Goal: Task Accomplishment & Management: Manage account settings

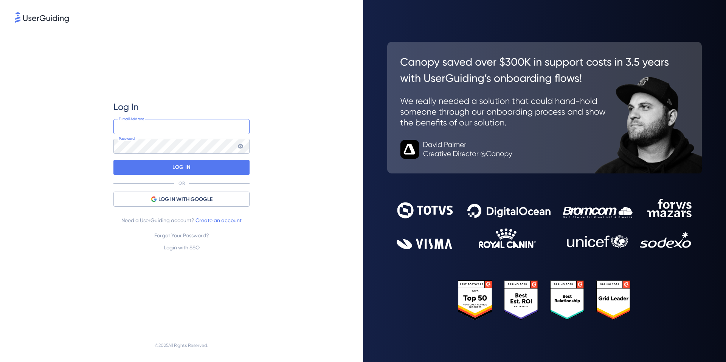
click at [186, 119] on input "email" at bounding box center [181, 126] width 136 height 15
type input "[EMAIL_ADDRESS][DOMAIN_NAME]"
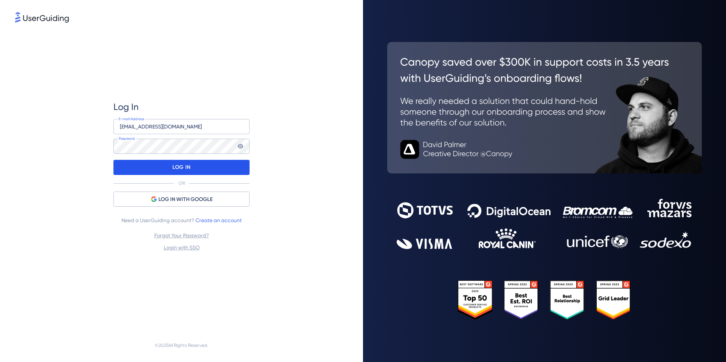
click at [184, 168] on p "LOG IN" at bounding box center [181, 167] width 18 height 12
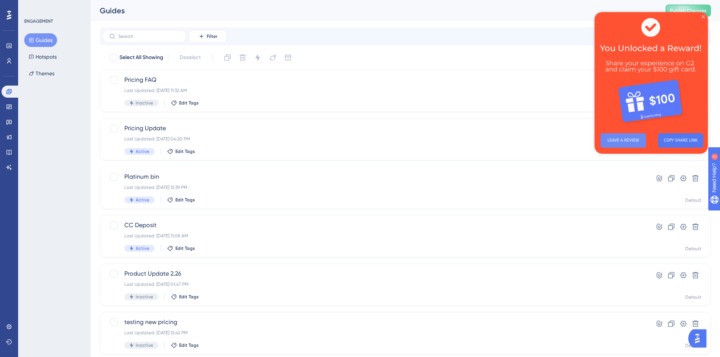
click at [628, 142] on button "LEAVE A REVIEW" at bounding box center [623, 140] width 45 height 14
click at [313, 135] on div "Pricing Update Last Updated: [DATE] 04:20 PM Active Edit Tags" at bounding box center [375, 139] width 502 height 31
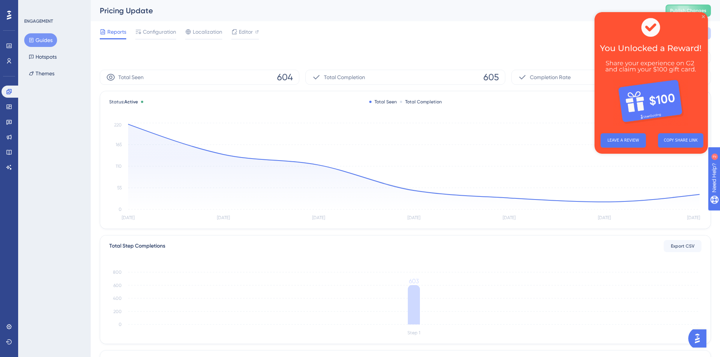
drag, startPoint x: 703, startPoint y: 17, endPoint x: 1298, endPoint y: 29, distance: 595.0
click at [703, 17] on icon "Close Preview" at bounding box center [703, 16] width 3 height 3
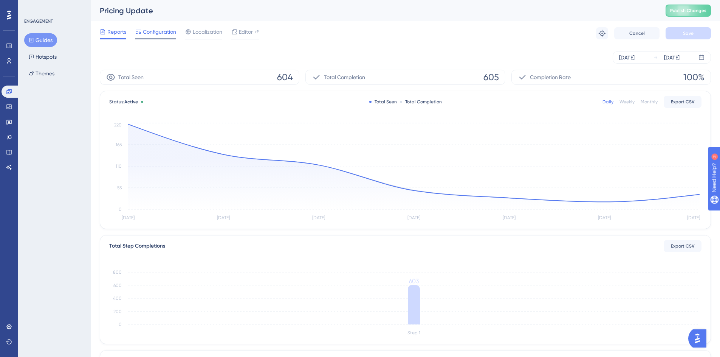
click at [158, 33] on span "Configuration" at bounding box center [159, 31] width 33 height 9
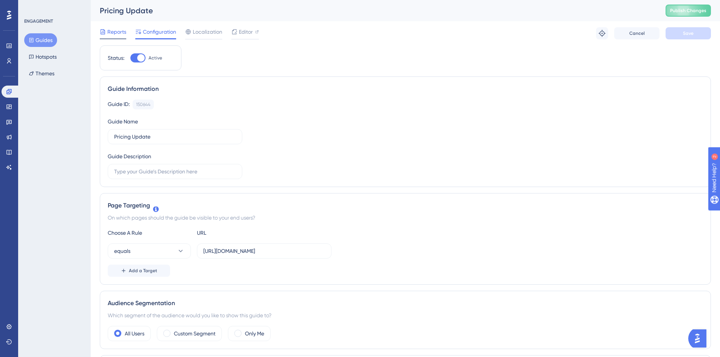
click at [119, 32] on span "Reports" at bounding box center [116, 31] width 19 height 9
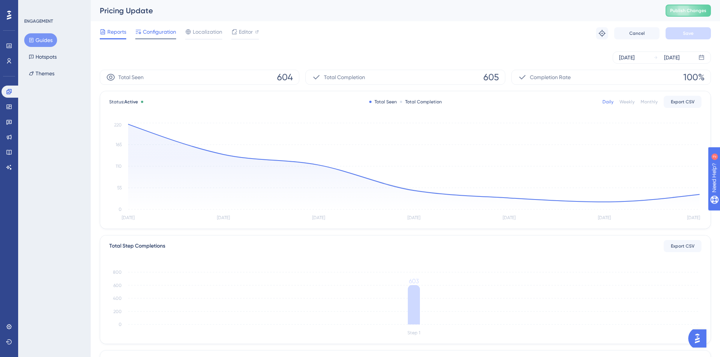
click at [162, 31] on span "Configuration" at bounding box center [159, 31] width 33 height 9
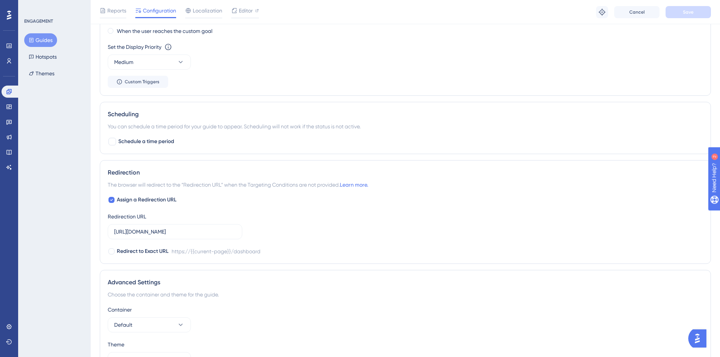
scroll to position [528, 0]
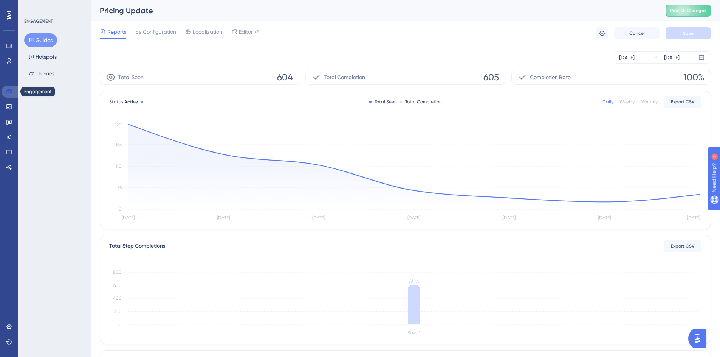
click at [10, 91] on icon at bounding box center [8, 91] width 5 height 5
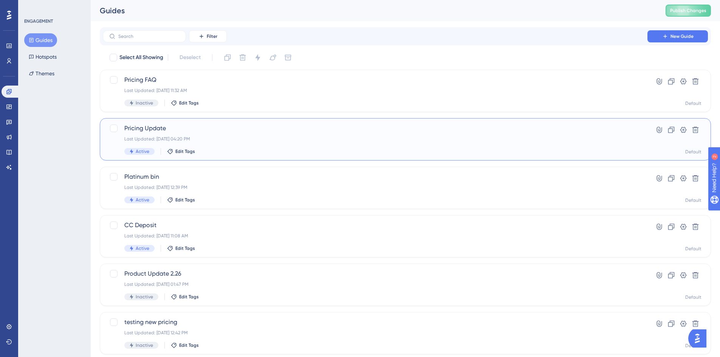
click at [593, 136] on div "Last Updated: [DATE] 04:20 PM" at bounding box center [375, 139] width 502 height 6
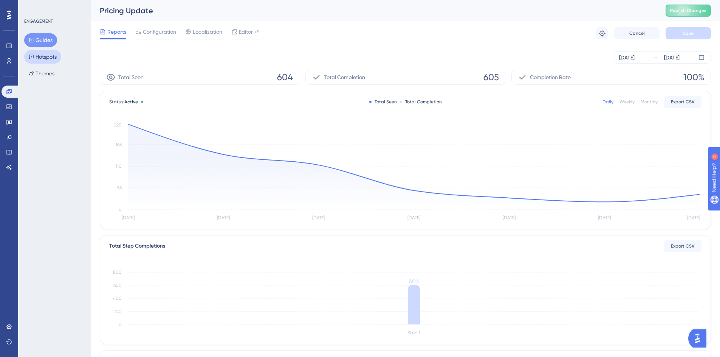
click at [55, 56] on button "Hotspots" at bounding box center [42, 57] width 37 height 14
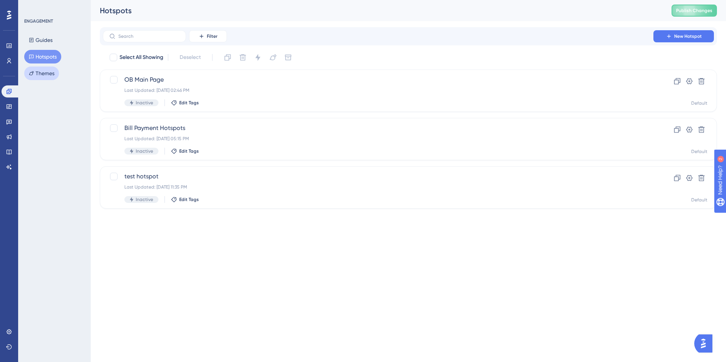
click at [50, 71] on button "Themes" at bounding box center [41, 74] width 35 height 14
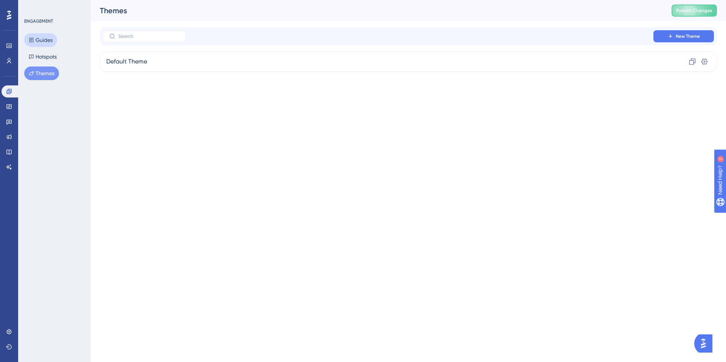
click at [48, 40] on button "Guides" at bounding box center [40, 40] width 33 height 14
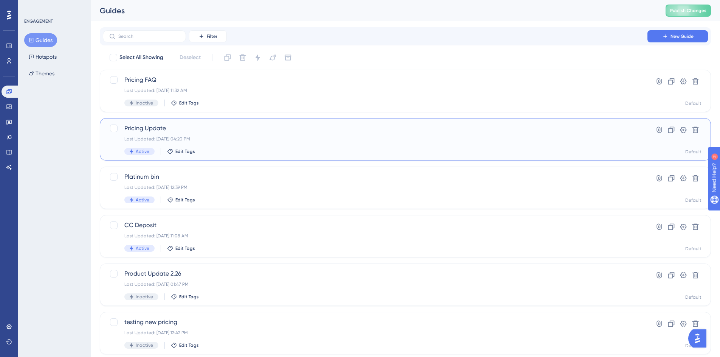
click at [438, 143] on div "Pricing Update Last Updated: [DATE] 04:20 PM Active Edit Tags" at bounding box center [375, 139] width 502 height 31
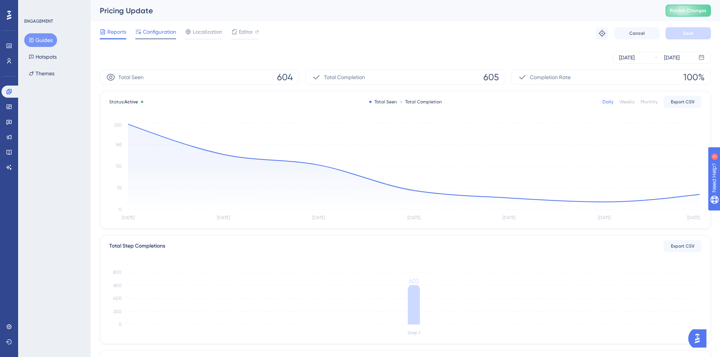
click at [145, 31] on span "Configuration" at bounding box center [159, 31] width 33 height 9
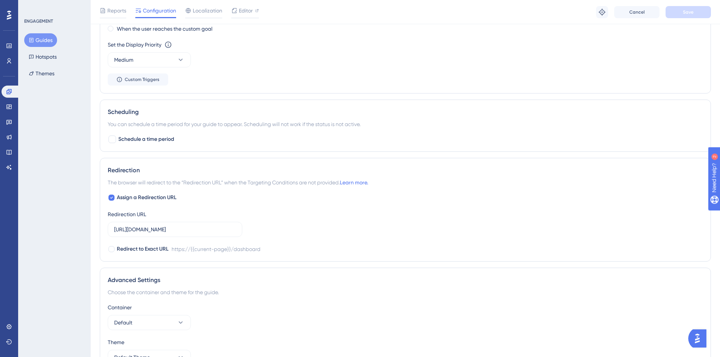
scroll to position [528, 0]
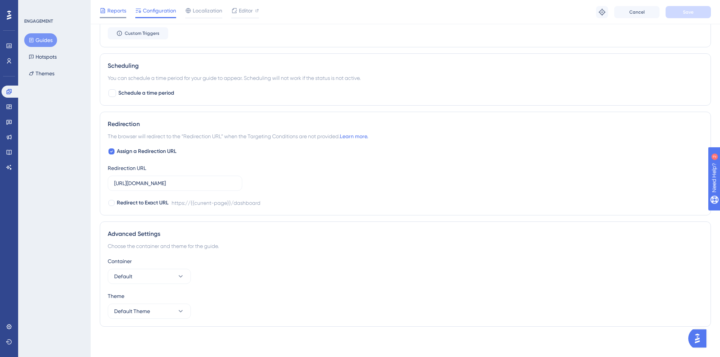
click at [117, 8] on span "Reports" at bounding box center [116, 10] width 19 height 9
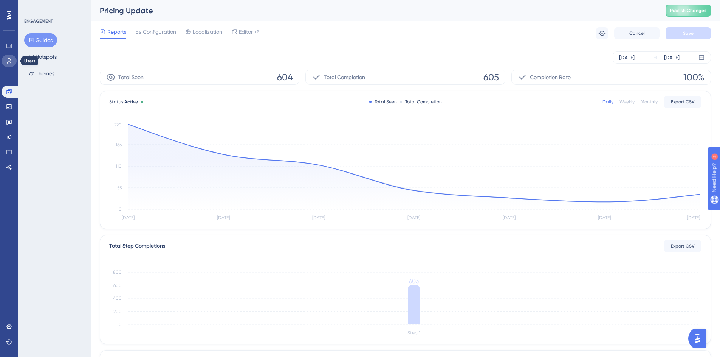
click at [9, 61] on icon at bounding box center [9, 61] width 6 height 6
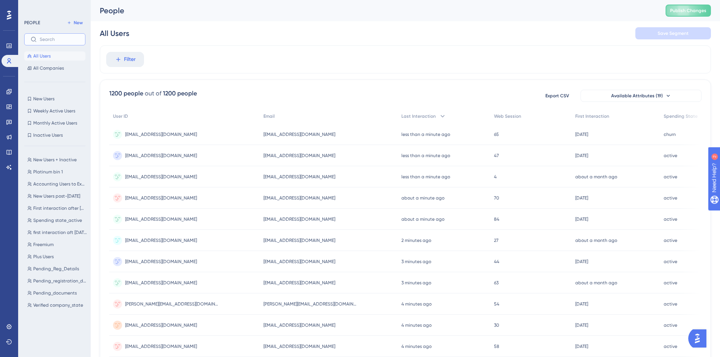
click at [70, 41] on input "text" at bounding box center [59, 39] width 39 height 5
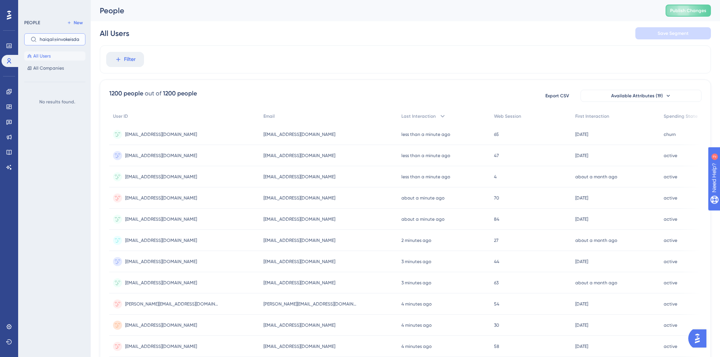
type input "haiqal@invokeisdat"
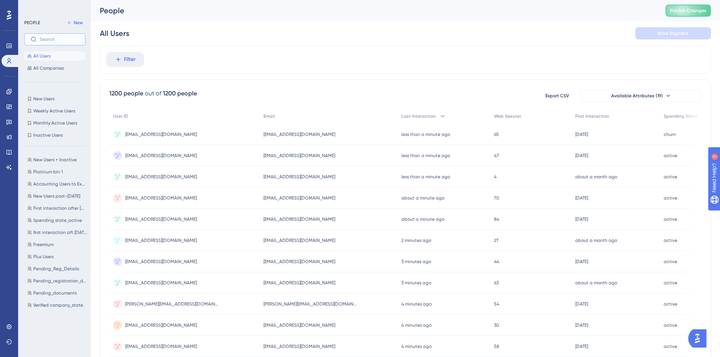
paste input "[URL][DOMAIN_NAME]"
type input "[URL][DOMAIN_NAME]"
paste input "[EMAIL_ADDRESS][DOMAIN_NAME]"
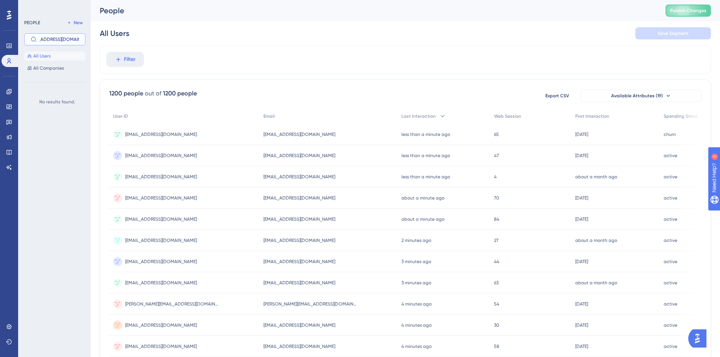
scroll to position [0, 14]
type input "[EMAIL_ADDRESS][DOMAIN_NAME]"
click at [647, 102] on div "1200 people out of 1200 people Export CSV Available Attributes (19) User ID Ema…" at bounding box center [406, 329] width 612 height 501
click at [652, 96] on span "Available Attributes (19)" at bounding box center [638, 96] width 52 height 6
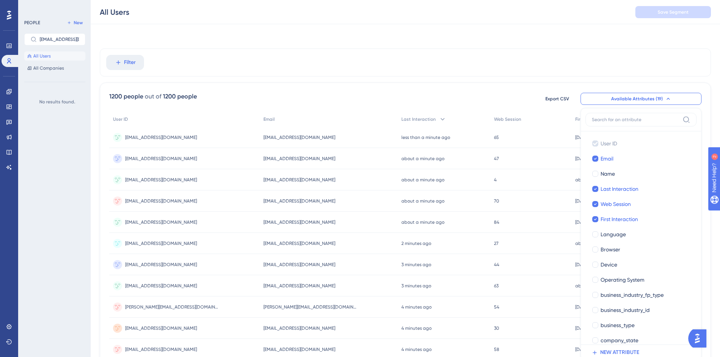
scroll to position [53, 0]
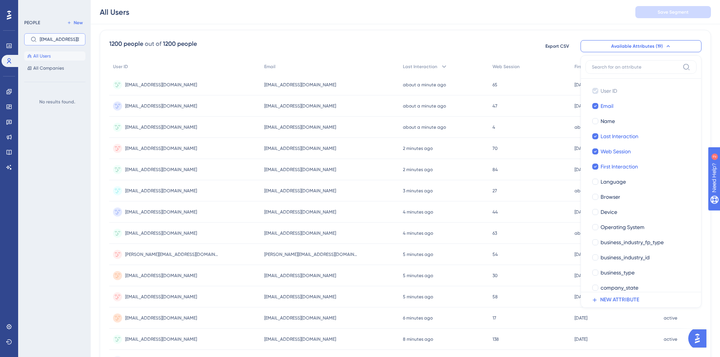
click at [65, 39] on input "[EMAIL_ADDRESS][DOMAIN_NAME]" at bounding box center [59, 39] width 39 height 5
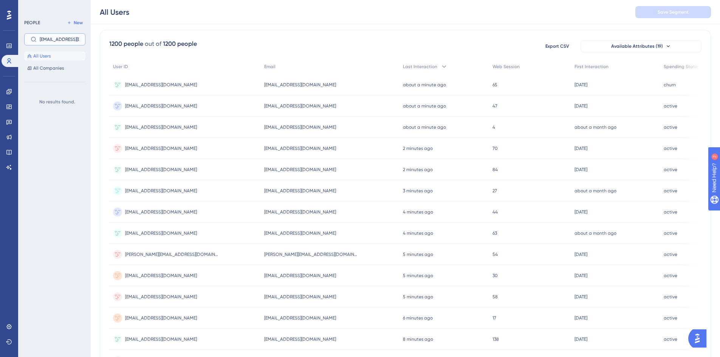
click at [65, 39] on input "[EMAIL_ADDRESS][DOMAIN_NAME]" at bounding box center [59, 39] width 39 height 5
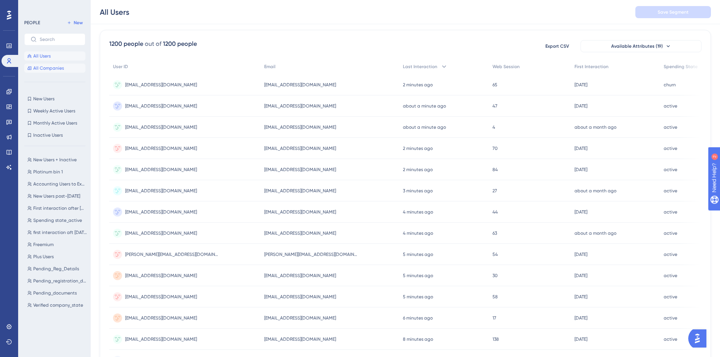
click at [67, 72] on button "All Companies" at bounding box center [54, 68] width 61 height 9
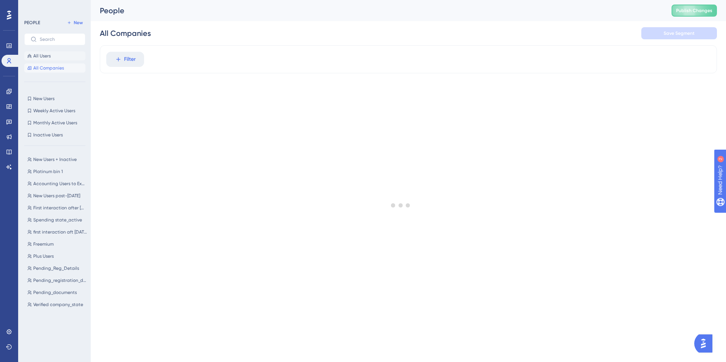
click at [61, 56] on button "All Users" at bounding box center [54, 55] width 61 height 9
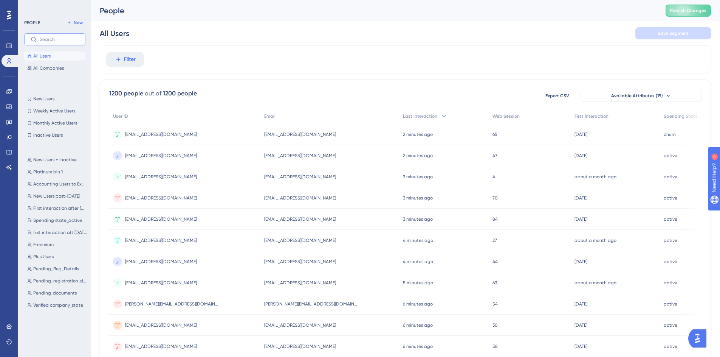
click at [54, 37] on input "text" at bounding box center [59, 39] width 39 height 5
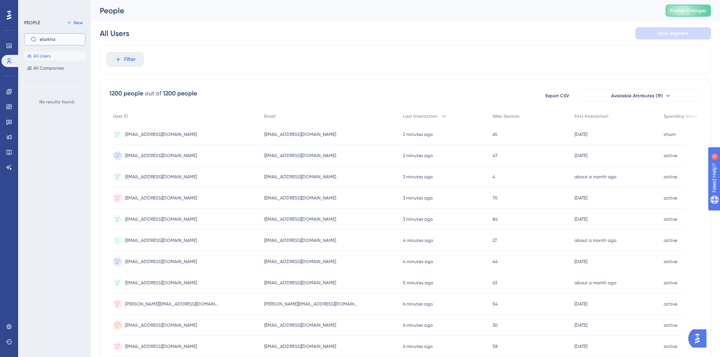
type input "elaikha"
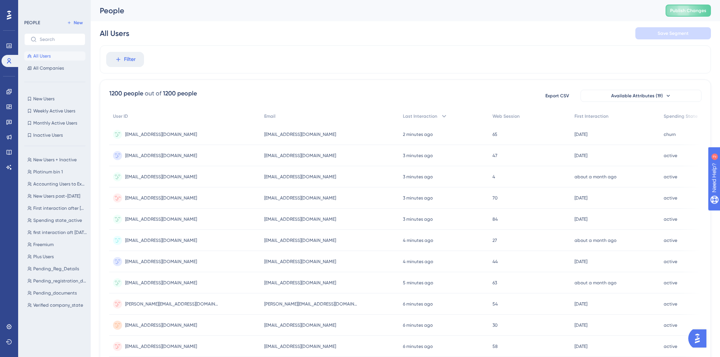
click at [278, 197] on span "[EMAIL_ADDRESS][DOMAIN_NAME]" at bounding box center [300, 198] width 72 height 6
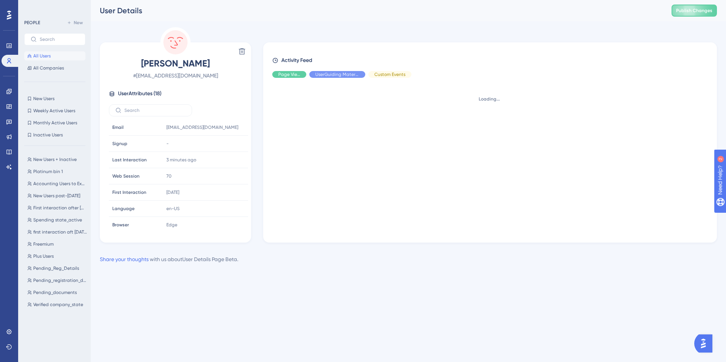
click at [278, 197] on div "Loading..." at bounding box center [493, 157] width 442 height 147
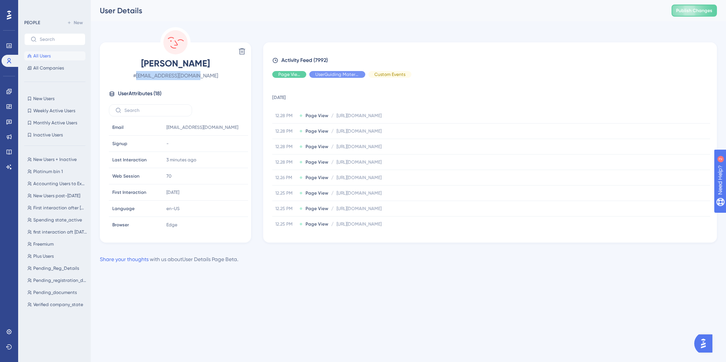
drag, startPoint x: 149, startPoint y: 75, endPoint x: 222, endPoint y: 79, distance: 72.7
click at [222, 79] on span "# [EMAIL_ADDRESS][DOMAIN_NAME]" at bounding box center [175, 75] width 133 height 9
copy span "[EMAIL_ADDRESS][DOMAIN_NAME]"
click at [53, 40] on input "text" at bounding box center [59, 39] width 39 height 5
paste input "[EMAIL_ADDRESS][DOMAIN_NAME]"
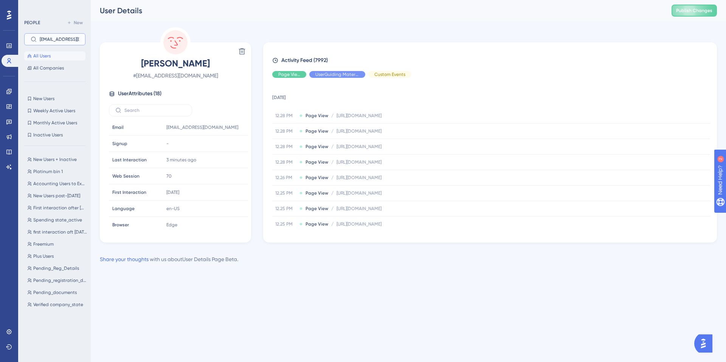
scroll to position [0, 11]
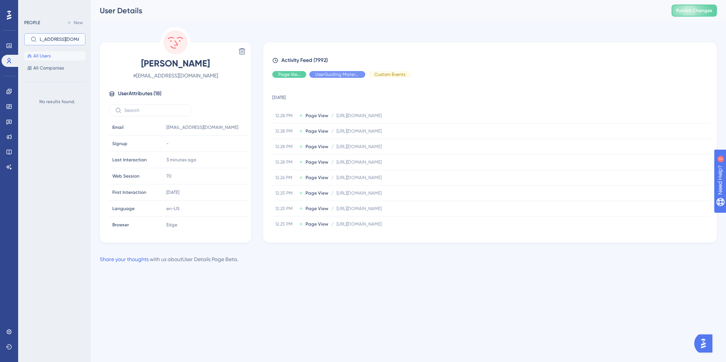
type input "[EMAIL_ADDRESS][DOMAIN_NAME]"
click at [136, 37] on div "[PERSON_NAME] # [EMAIL_ADDRESS][DOMAIN_NAME] User Attributes ( 18 ) Email Email…" at bounding box center [175, 135] width 151 height 216
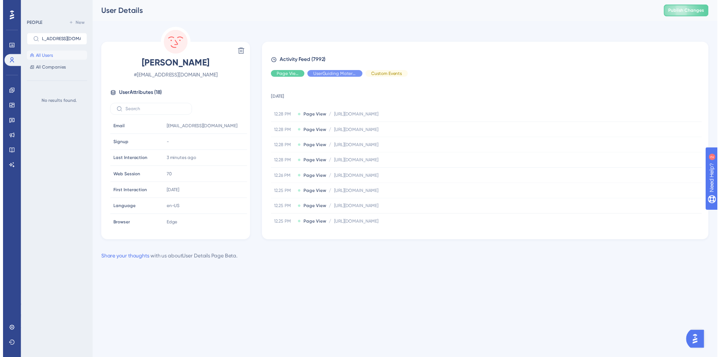
scroll to position [0, 0]
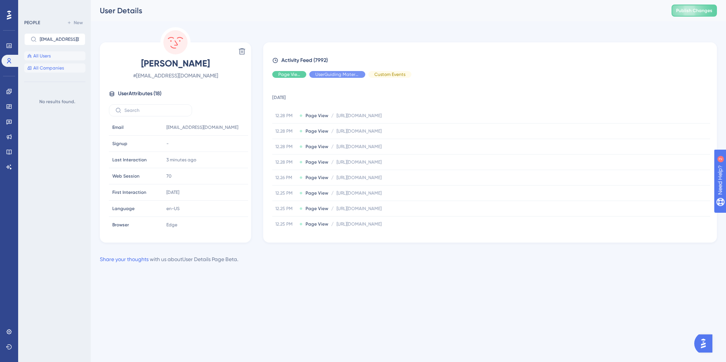
click at [55, 70] on span "All Companies" at bounding box center [48, 68] width 31 height 6
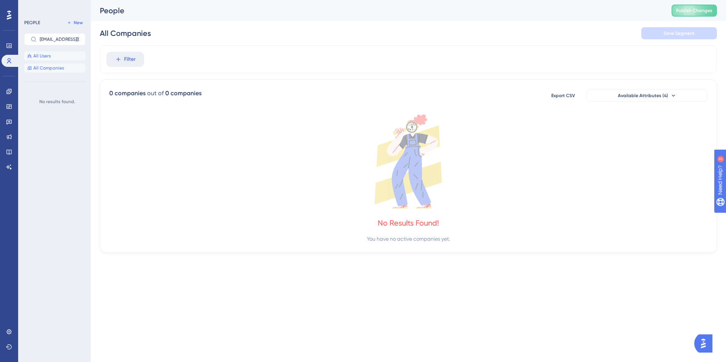
click at [56, 58] on button "All Users" at bounding box center [54, 55] width 61 height 9
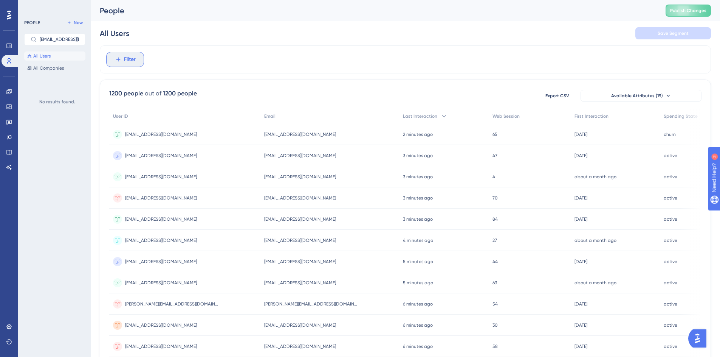
click at [127, 57] on span "Filter" at bounding box center [130, 59] width 12 height 9
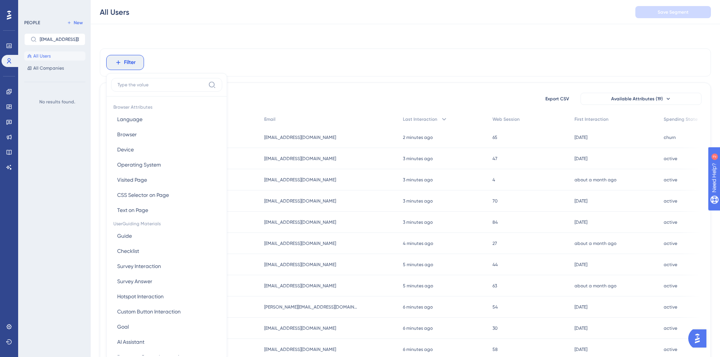
scroll to position [35, 0]
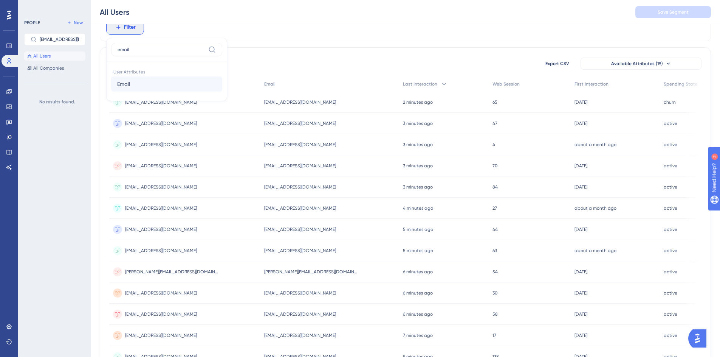
type input "email"
click at [150, 82] on button "Email Email" at bounding box center [166, 83] width 111 height 15
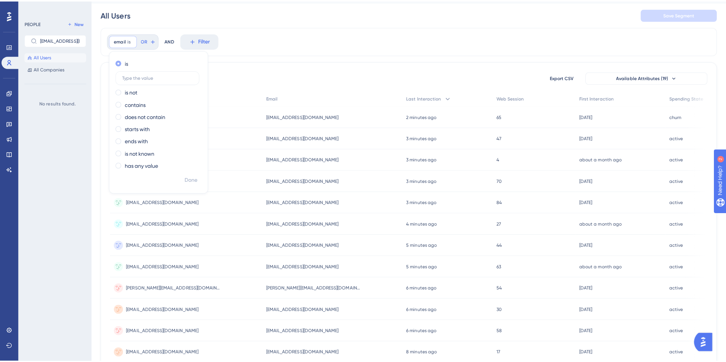
scroll to position [0, 0]
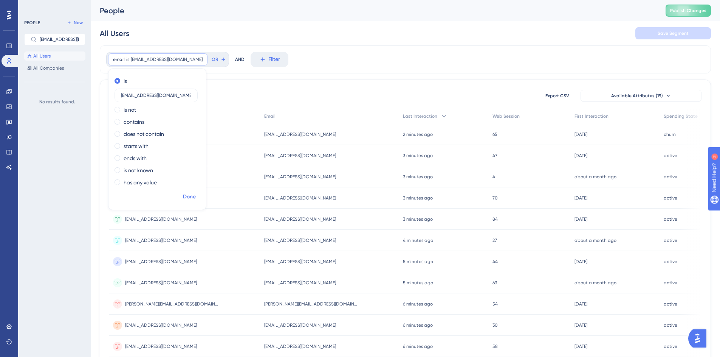
type input "[EMAIL_ADDRESS][DOMAIN_NAME]"
click at [194, 195] on span "Done" at bounding box center [189, 196] width 13 height 9
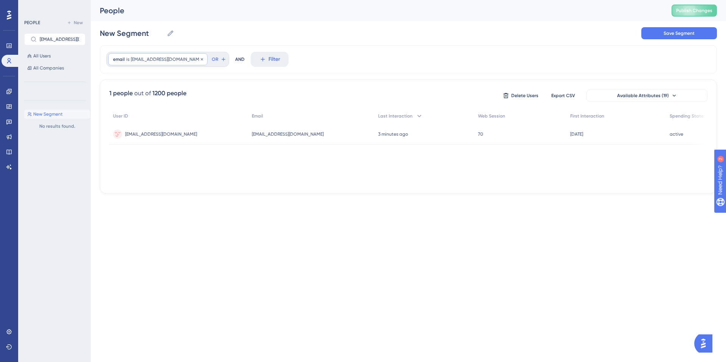
click at [152, 60] on span "[EMAIL_ADDRESS][DOMAIN_NAME]" at bounding box center [167, 59] width 72 height 6
click at [134, 96] on input "[EMAIL_ADDRESS][DOMAIN_NAME]" at bounding box center [156, 95] width 70 height 5
paste input "[EMAIL_ADDRESS][DOMAIN_NAME]"
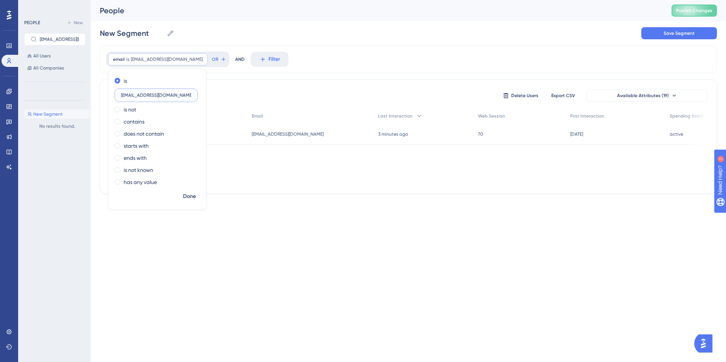
type input "[EMAIL_ADDRESS][DOMAIN_NAME]"
click at [189, 192] on span "Done" at bounding box center [189, 196] width 13 height 9
click at [164, 133] on span "[EMAIL_ADDRESS][DOMAIN_NAME]" at bounding box center [161, 134] width 72 height 6
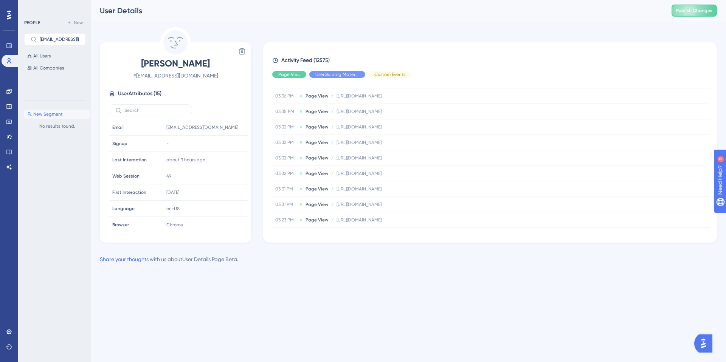
scroll to position [706, 0]
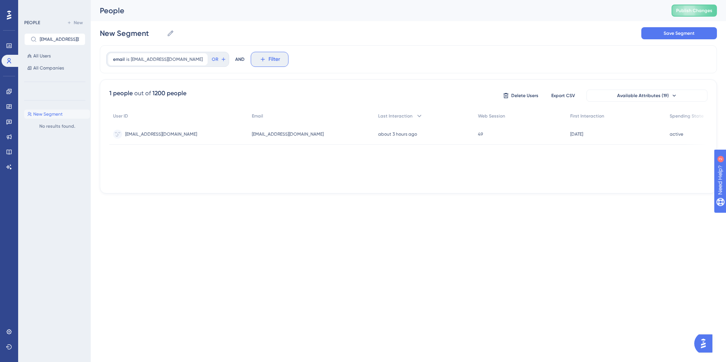
click at [259, 58] on icon at bounding box center [262, 59] width 7 height 7
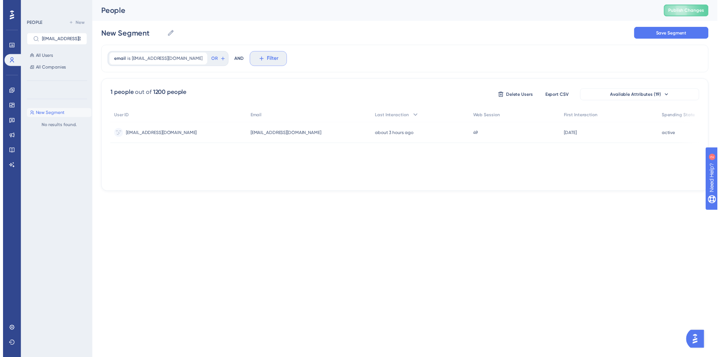
scroll to position [33, 0]
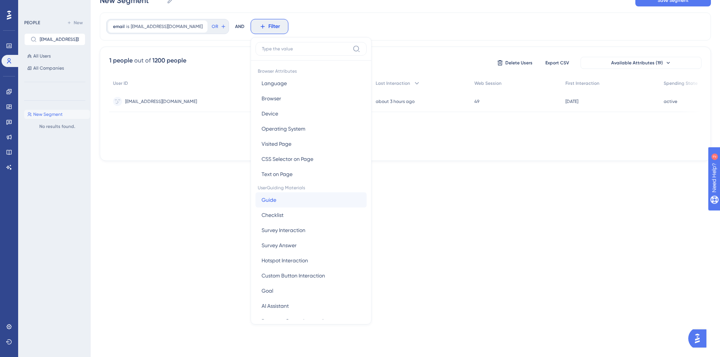
click at [261, 200] on button "Guide Guide" at bounding box center [311, 199] width 111 height 15
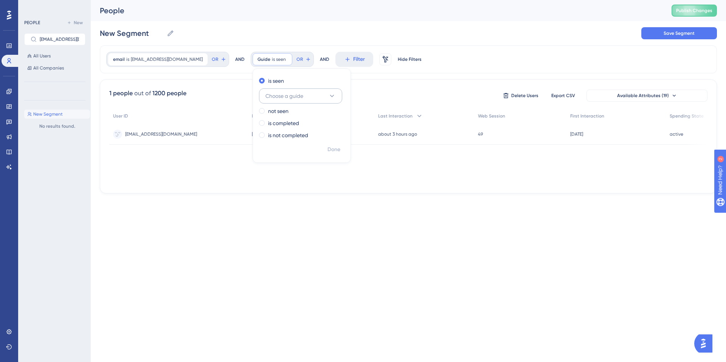
click at [301, 98] on button "Choose a guide" at bounding box center [300, 95] width 83 height 15
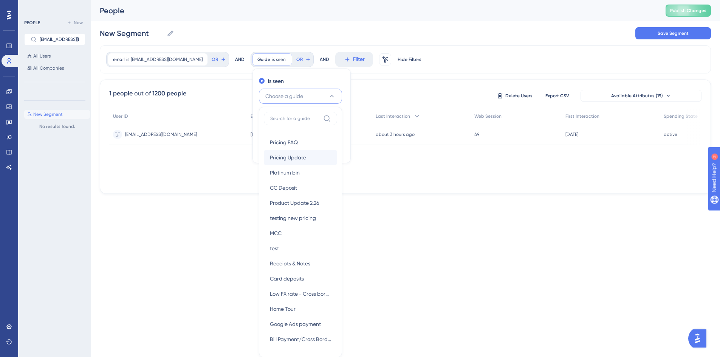
scroll to position [51, 0]
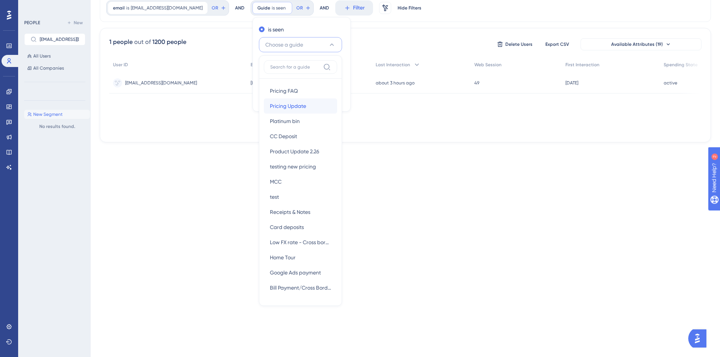
click at [281, 107] on span "Pricing Update" at bounding box center [288, 105] width 36 height 9
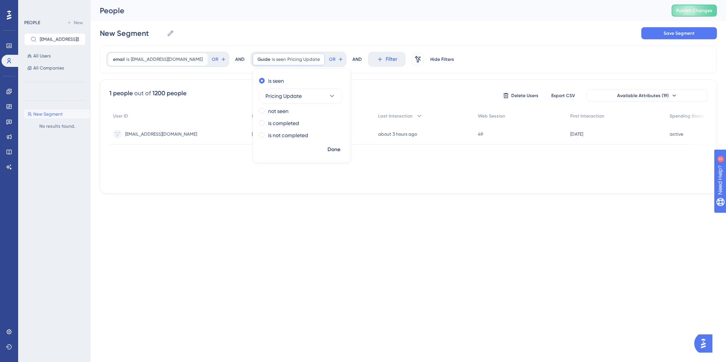
click at [401, 86] on div "1 people out of 1200 people Delete Users Export CSV Available Attributes (19) U…" at bounding box center [408, 136] width 617 height 114
click at [156, 136] on span "[EMAIL_ADDRESS][DOMAIN_NAME]" at bounding box center [161, 134] width 72 height 6
click at [377, 60] on icon at bounding box center [380, 59] width 7 height 7
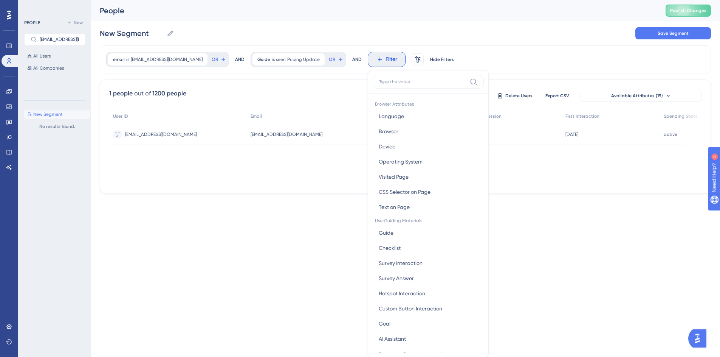
scroll to position [35, 0]
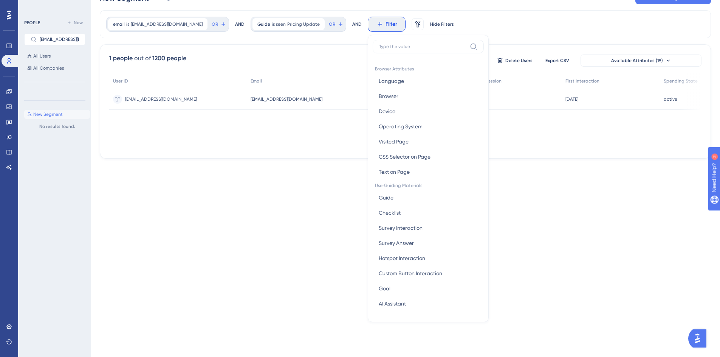
click at [292, 32] on div "email is [EMAIL_ADDRESS][DOMAIN_NAME] [EMAIL_ADDRESS][DOMAIN_NAME] Remove OR AN…" at bounding box center [406, 24] width 612 height 28
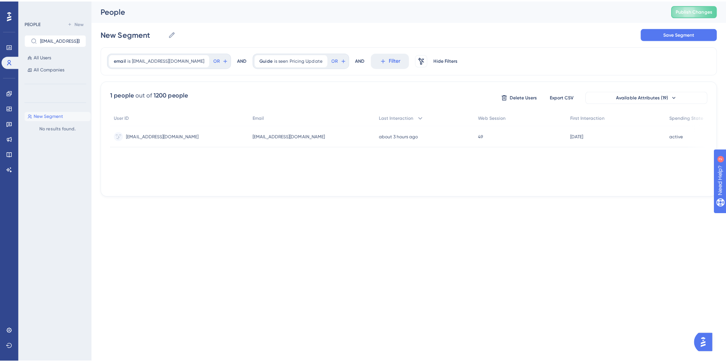
scroll to position [0, 0]
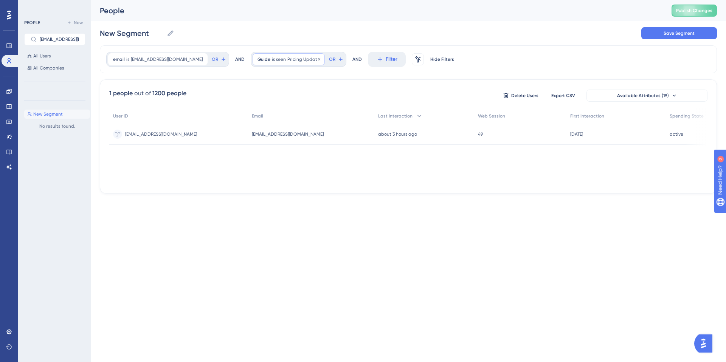
click at [287, 59] on span "Pricing Update" at bounding box center [303, 59] width 33 height 6
click at [268, 124] on label "is completed" at bounding box center [283, 123] width 31 height 9
click at [328, 150] on span "Done" at bounding box center [334, 149] width 13 height 9
click at [171, 55] on div "email is [EMAIL_ADDRESS][DOMAIN_NAME] [EMAIL_ADDRESS][DOMAIN_NAME] Remove" at bounding box center [157, 59] width 99 height 12
click at [227, 78] on div "email is [EMAIL_ADDRESS][DOMAIN_NAME] [EMAIL_ADDRESS][DOMAIN_NAME] Remove is [E…" at bounding box center [408, 119] width 617 height 148
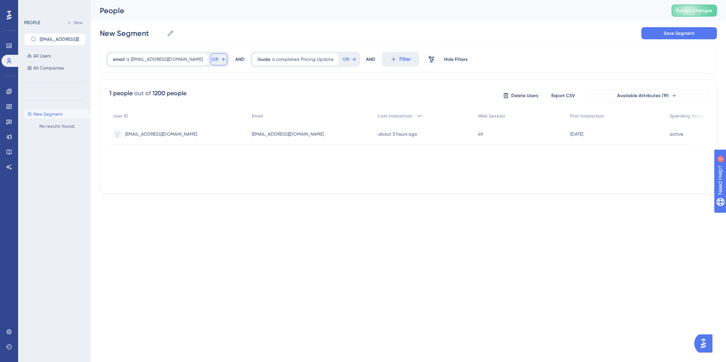
click at [220, 59] on icon at bounding box center [223, 59] width 6 height 6
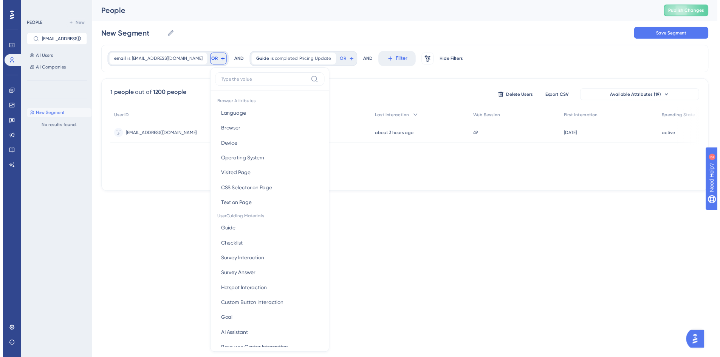
scroll to position [34, 0]
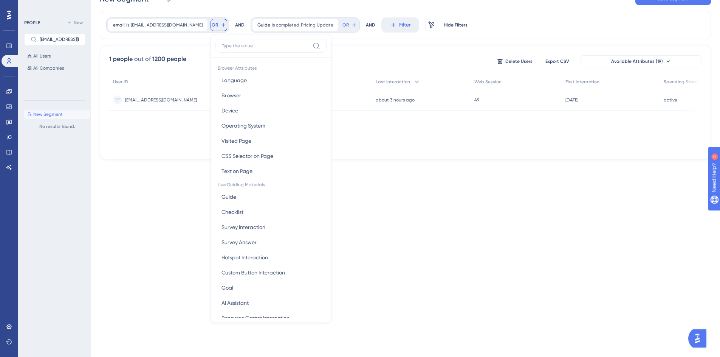
click at [367, 51] on div "1 people out of 1200 people Delete Users Export CSV Available Attributes (19) U…" at bounding box center [406, 102] width 612 height 114
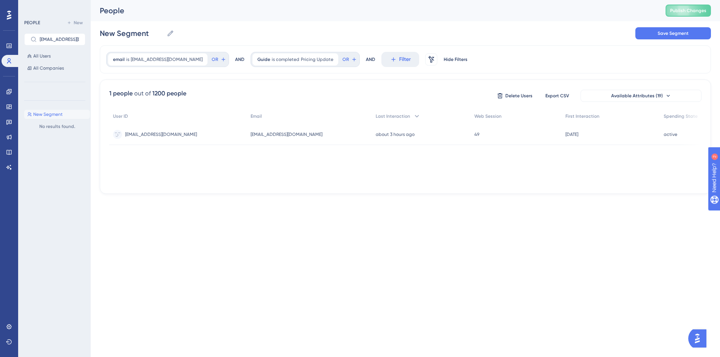
scroll to position [0, 0]
click at [158, 59] on span "[EMAIL_ADDRESS][DOMAIN_NAME]" at bounding box center [167, 59] width 72 height 6
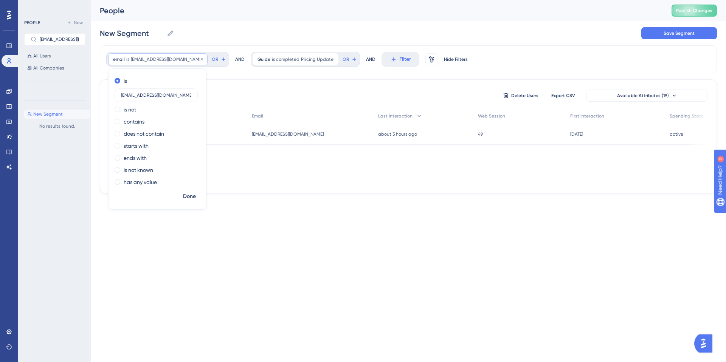
click at [175, 59] on span "[EMAIL_ADDRESS][DOMAIN_NAME]" at bounding box center [167, 59] width 72 height 6
click at [172, 58] on span "[EMAIL_ADDRESS][DOMAIN_NAME]" at bounding box center [167, 59] width 72 height 6
click at [200, 59] on icon at bounding box center [202, 59] width 5 height 5
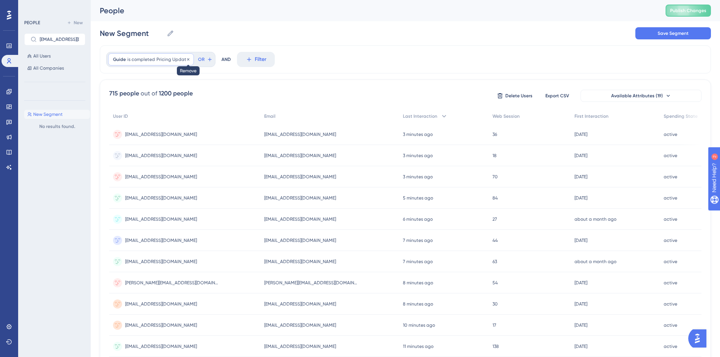
click at [187, 59] on icon at bounding box center [188, 59] width 2 height 2
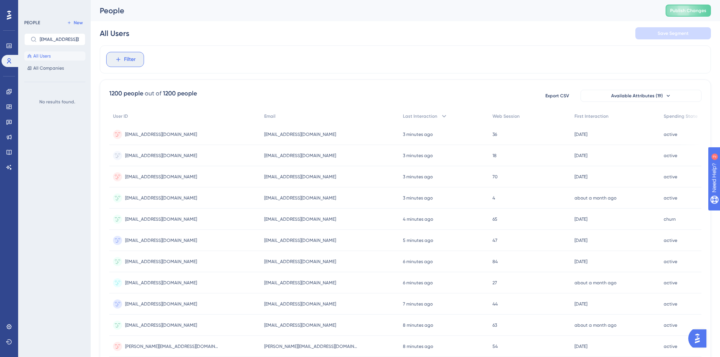
click at [126, 63] on span "Filter" at bounding box center [130, 59] width 12 height 9
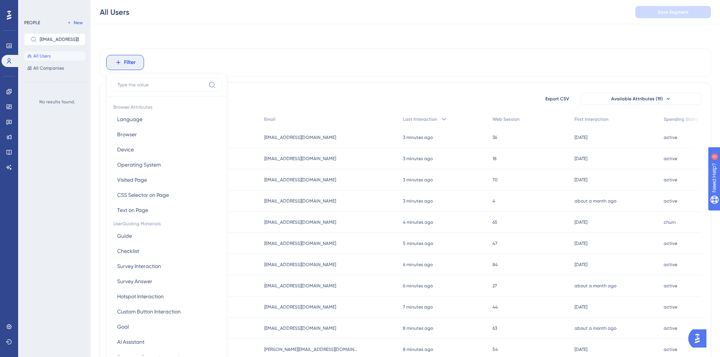
scroll to position [33, 0]
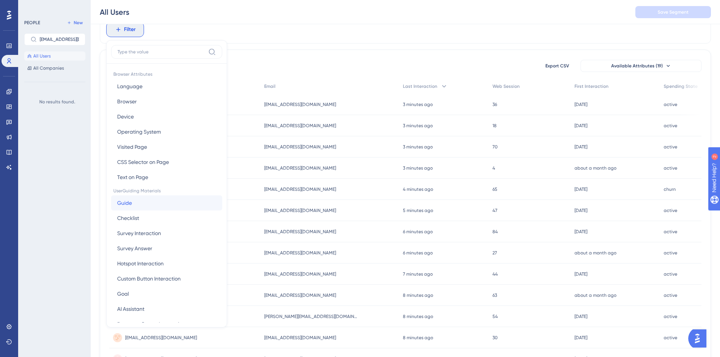
click at [152, 203] on button "Guide Guide" at bounding box center [166, 202] width 111 height 15
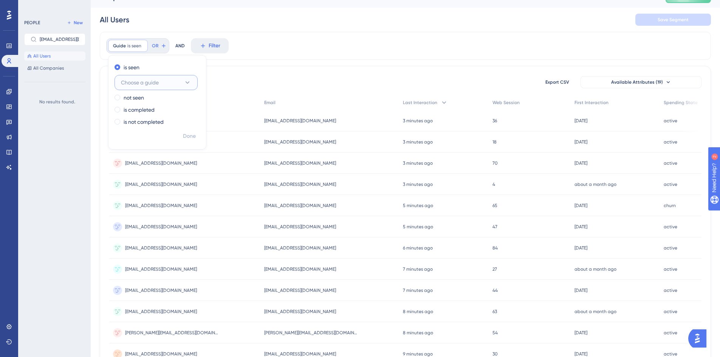
scroll to position [0, 0]
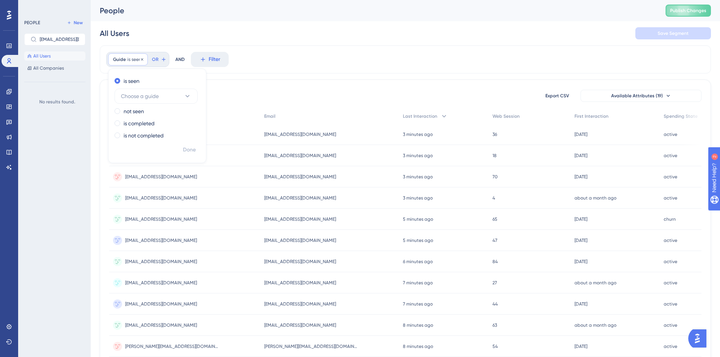
click at [122, 63] on div "Guide is seen Remove" at bounding box center [128, 59] width 40 height 12
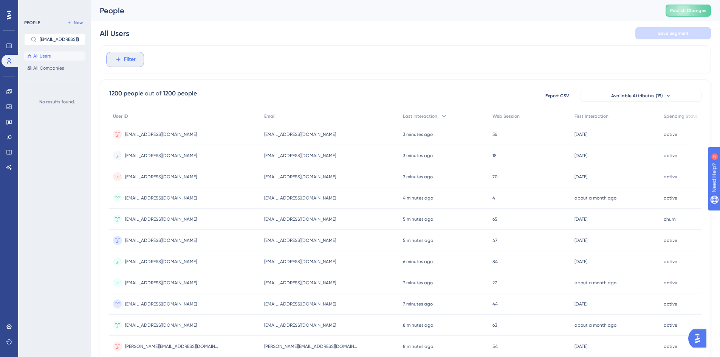
click at [135, 60] on span "Filter" at bounding box center [130, 59] width 12 height 9
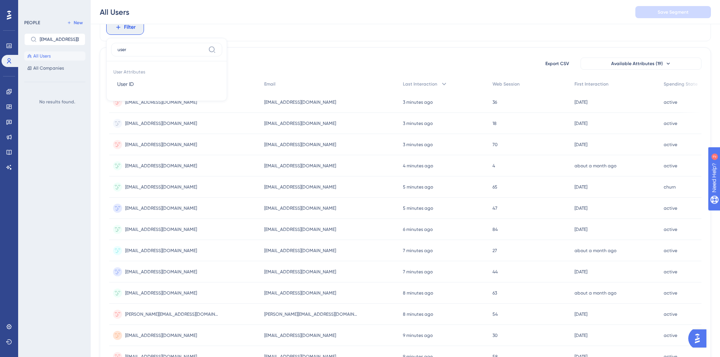
type input "user"
click at [267, 37] on div "Filter user User Attributes User ID User ID" at bounding box center [406, 27] width 612 height 28
click at [130, 31] on span "Filter" at bounding box center [130, 27] width 12 height 9
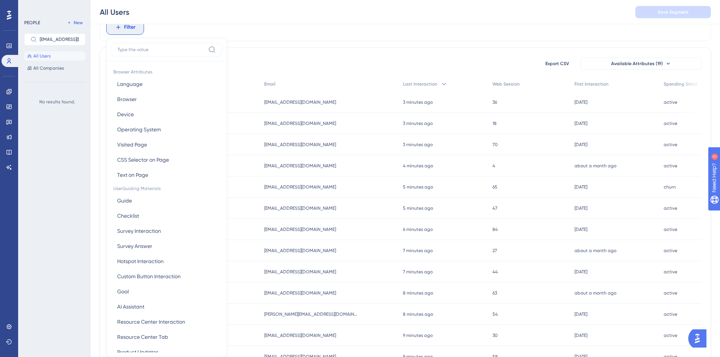
scroll to position [54, 0]
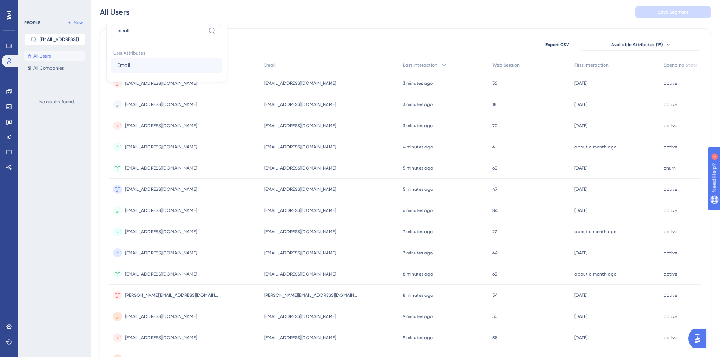
type input "email"
click at [143, 69] on button "Email Email" at bounding box center [166, 64] width 111 height 15
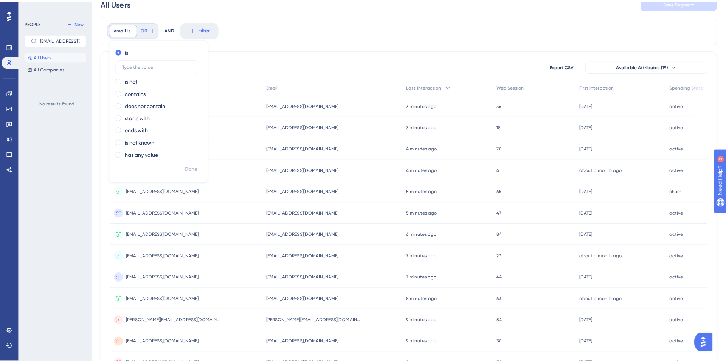
scroll to position [0, 0]
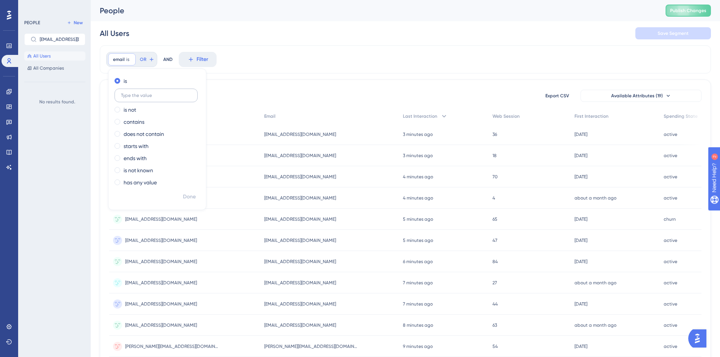
click at [157, 96] on input "text" at bounding box center [156, 95] width 70 height 5
type input "[EMAIL_ADDRESS][DOMAIN_NAME]"
click at [197, 195] on button "Done" at bounding box center [189, 197] width 21 height 14
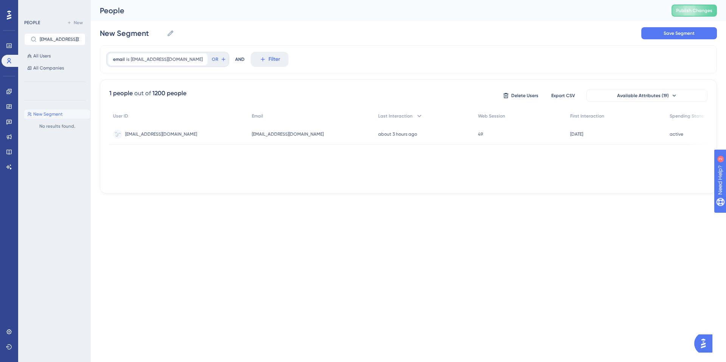
click at [253, 133] on span "[EMAIL_ADDRESS][DOMAIN_NAME]" at bounding box center [288, 134] width 72 height 6
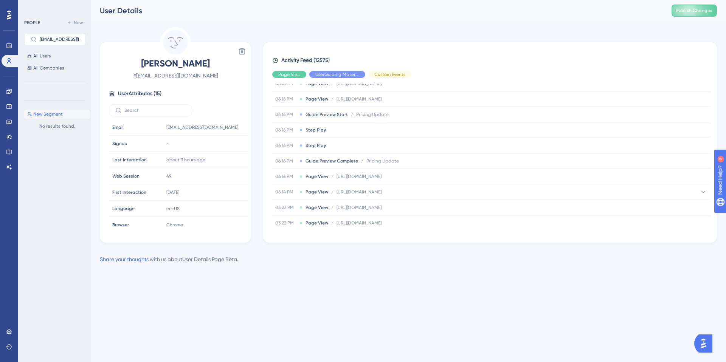
scroll to position [3491, 0]
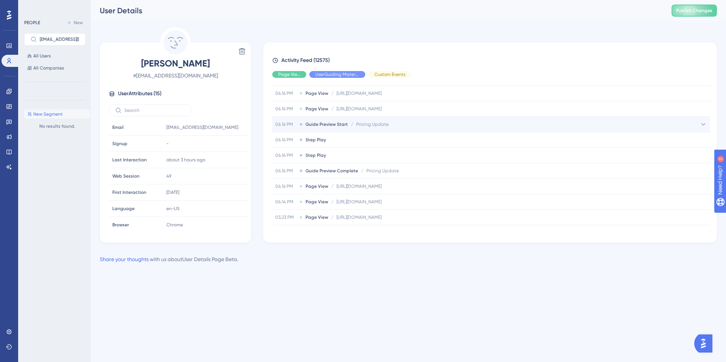
click at [382, 124] on span "Pricing Update" at bounding box center [372, 124] width 33 height 6
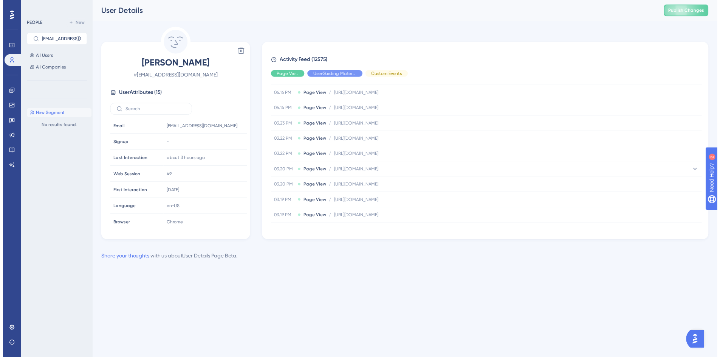
scroll to position [3661, 0]
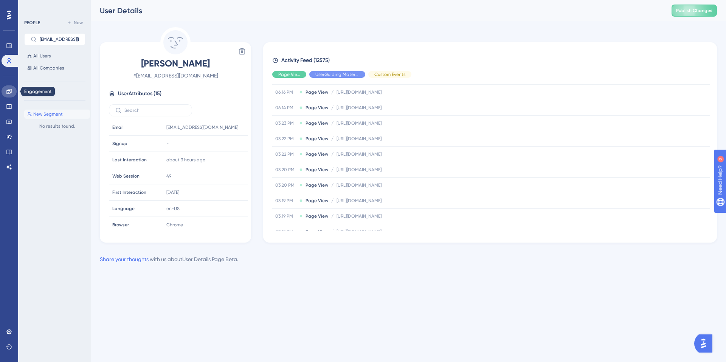
click at [12, 91] on link at bounding box center [9, 91] width 15 height 12
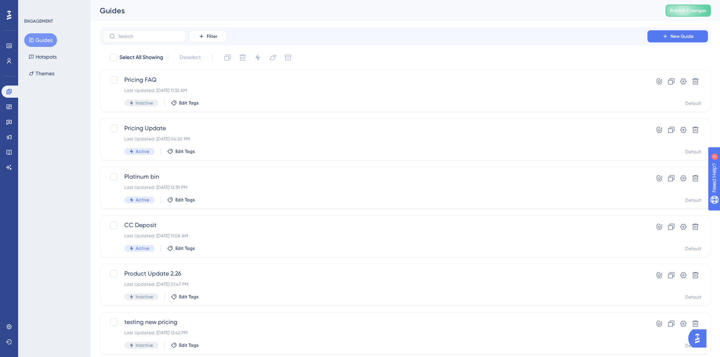
click at [9, 18] on icon at bounding box center [9, 15] width 5 height 9
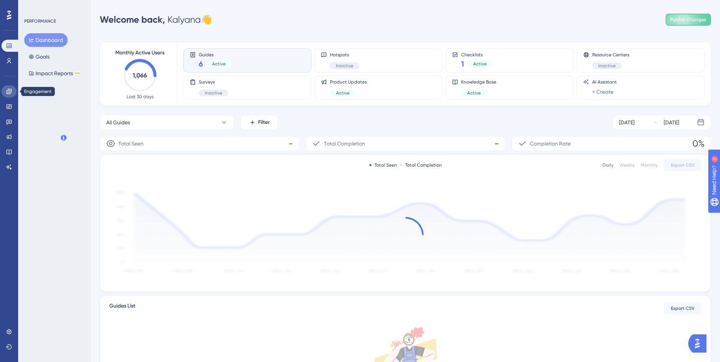
click at [8, 94] on icon at bounding box center [9, 91] width 6 height 6
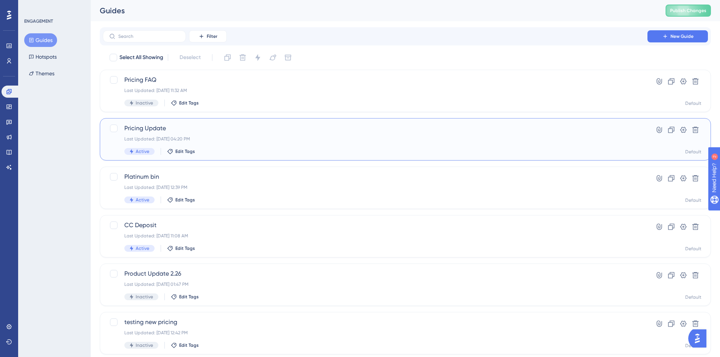
click at [173, 129] on span "Pricing Update" at bounding box center [375, 128] width 502 height 9
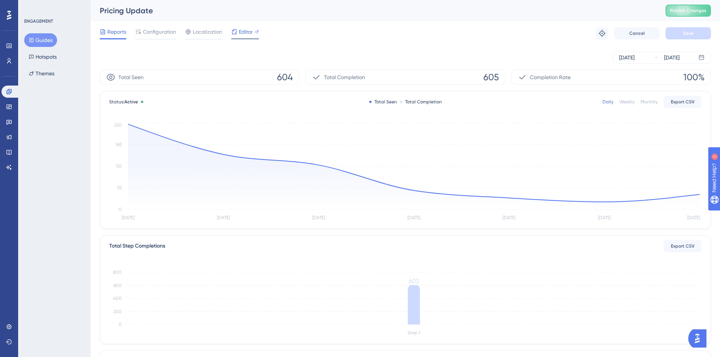
click at [242, 31] on span "Editor" at bounding box center [246, 31] width 14 height 9
